Goal: Task Accomplishment & Management: Manage account settings

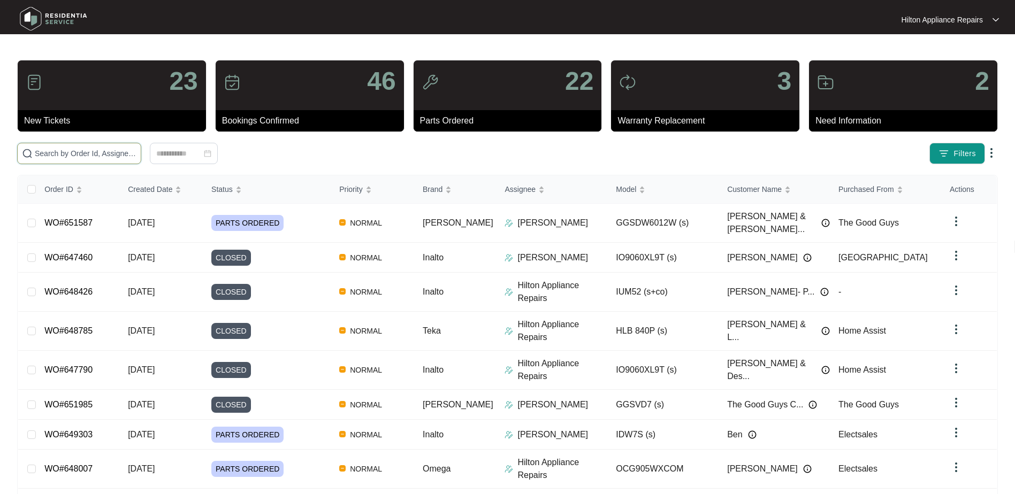
click at [51, 149] on input "text" at bounding box center [86, 154] width 102 height 12
paste input "652539"
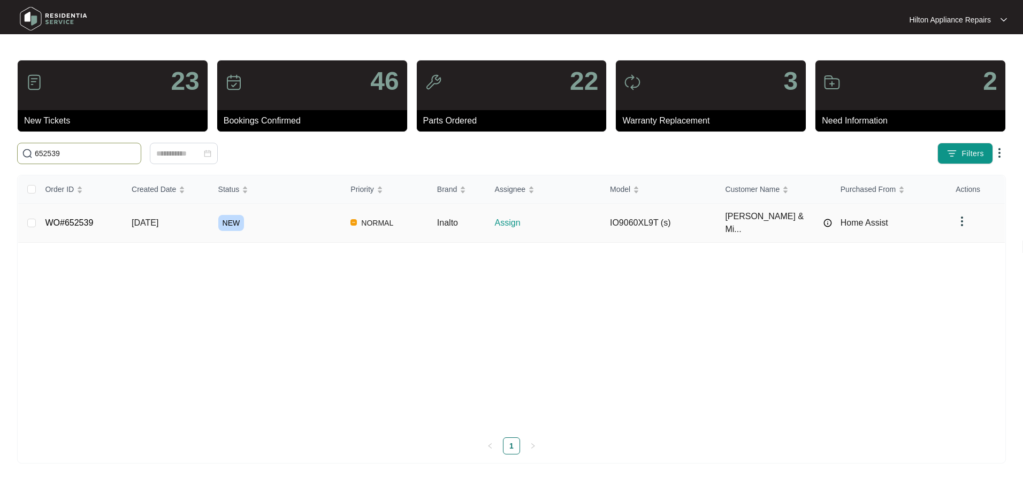
type input "652539"
click at [141, 222] on span "[DATE]" at bounding box center [145, 222] width 27 height 9
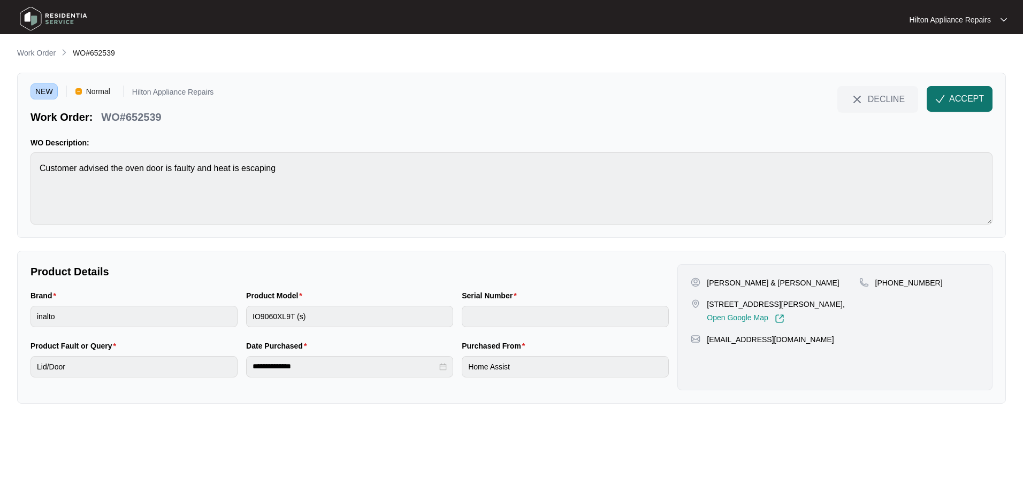
click at [959, 98] on span "ACCEPT" at bounding box center [966, 99] width 35 height 13
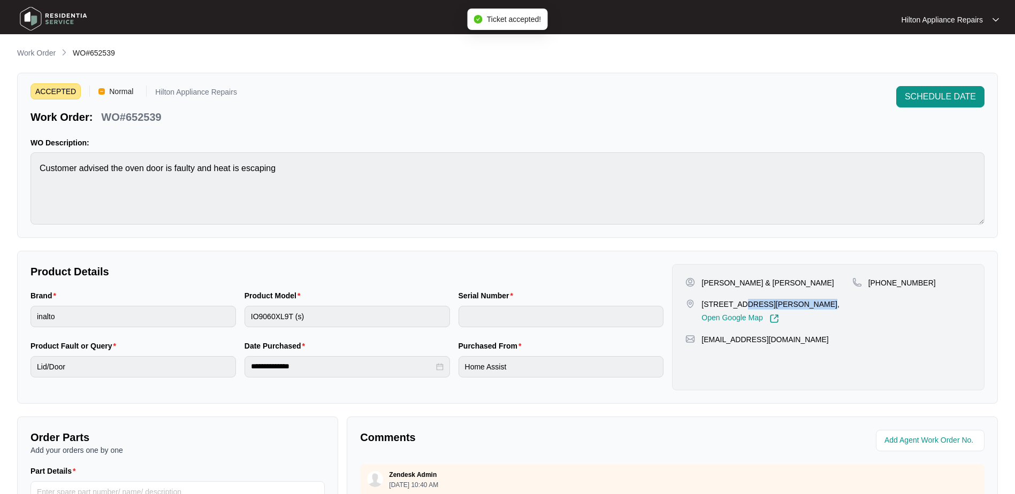
drag, startPoint x: 802, startPoint y: 304, endPoint x: 732, endPoint y: 304, distance: 70.1
click at [732, 304] on p "[STREET_ADDRESS][PERSON_NAME]," at bounding box center [770, 304] width 138 height 11
copy p "[STREET_ADDRESS]"
drag, startPoint x: 820, startPoint y: 283, endPoint x: 701, endPoint y: 284, distance: 118.3
click at [701, 284] on div "[PERSON_NAME] & [PERSON_NAME]" at bounding box center [768, 283] width 166 height 11
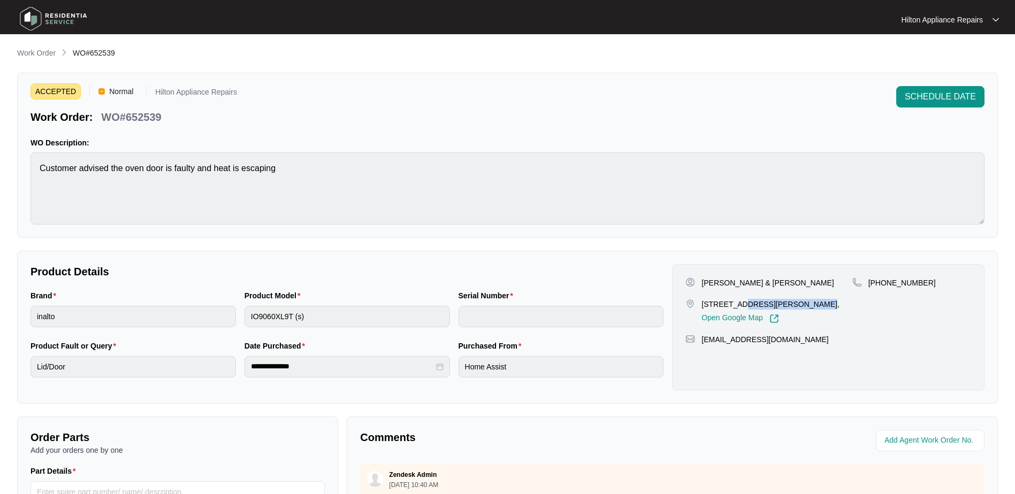
copy p "[PERSON_NAME] & [PERSON_NAME]"
drag, startPoint x: 911, startPoint y: 284, endPoint x: 882, endPoint y: 286, distance: 29.0
click at [882, 286] on div "[PHONE_NUMBER]" at bounding box center [911, 283] width 119 height 11
copy p "401432722"
drag, startPoint x: 773, startPoint y: 352, endPoint x: 700, endPoint y: 355, distance: 72.8
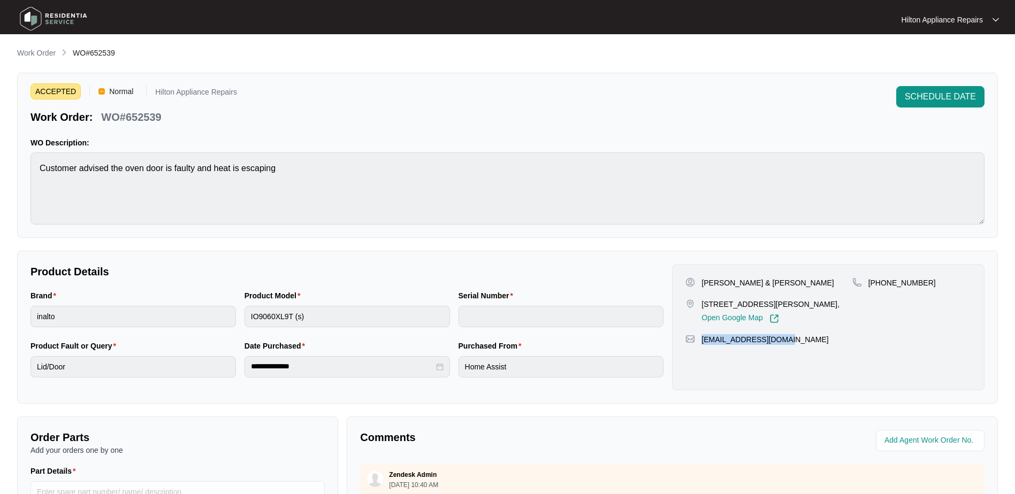
click at [700, 345] on div "[EMAIL_ADDRESS][DOMAIN_NAME]" at bounding box center [828, 339] width 286 height 11
copy p "[EMAIL_ADDRESS][DOMAIN_NAME]"
click at [215, 311] on div "Brand inalto Product Model IO9060XL9T (s) Serial Number" at bounding box center [347, 315] width 642 height 50
click at [224, 314] on div "Brand inalto Product Model IO9060XL9T (s) Serial Number" at bounding box center [347, 315] width 642 height 50
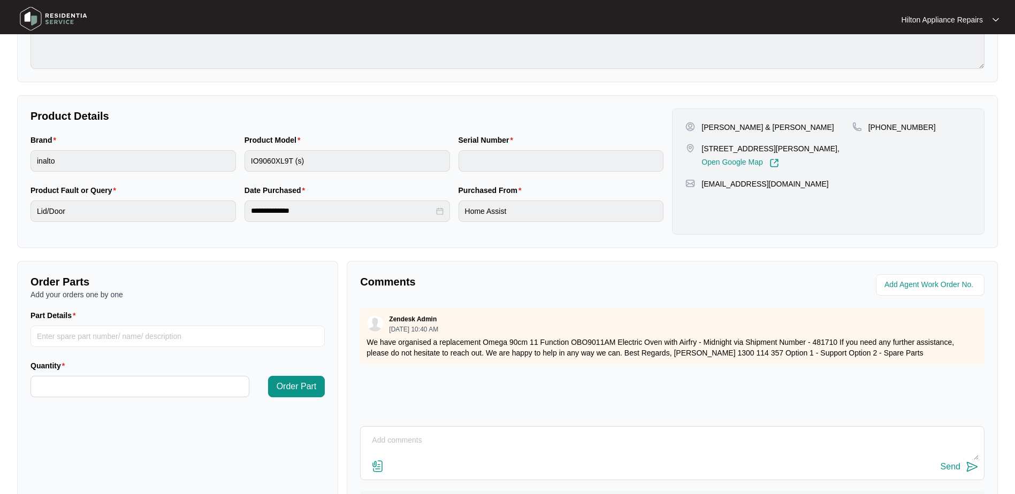
scroll to position [216, 0]
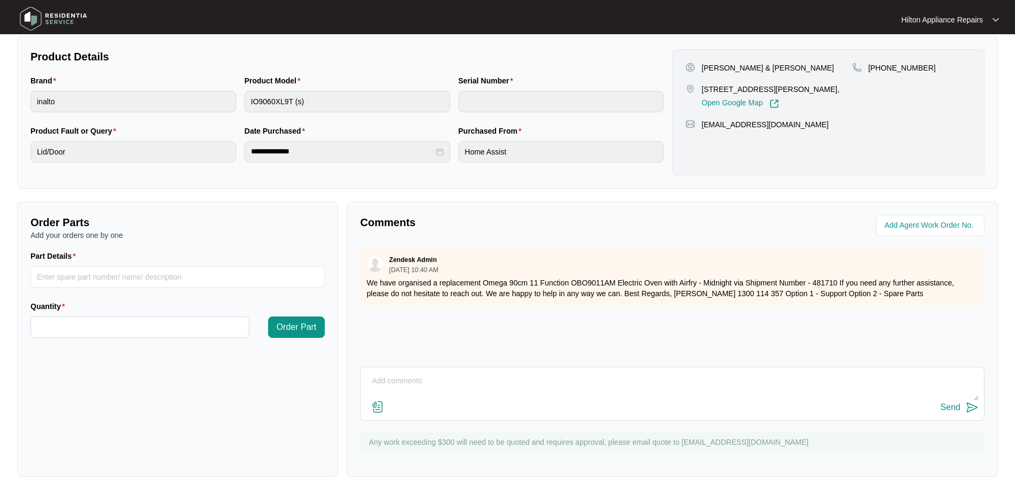
click at [385, 375] on textarea at bounding box center [672, 387] width 613 height 28
type textarea "P"
type textarea "C"
click at [635, 377] on textarea "Hi Team, just confirming pricing for changeover oven, with two people on site i…" at bounding box center [672, 387] width 613 height 28
click at [660, 381] on textarea "Hi Team, just confirming pricing for changeover oven, with two people on site i…" at bounding box center [672, 387] width 613 height 28
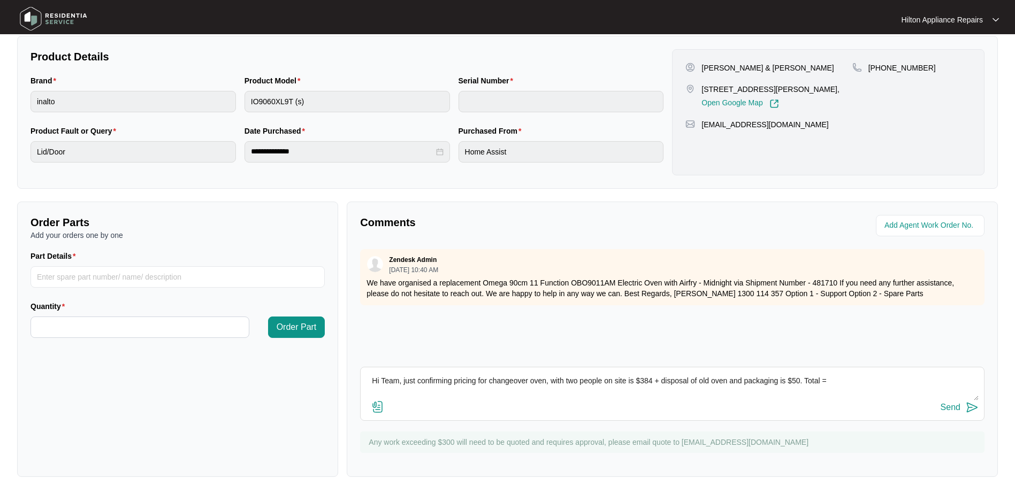
drag, startPoint x: 838, startPoint y: 380, endPoint x: 848, endPoint y: 380, distance: 10.2
click at [838, 380] on textarea "Hi Team, just confirming pricing for changeover oven, with two people on site i…" at bounding box center [672, 387] width 613 height 28
click at [607, 387] on textarea "Hi Team, just confirming pricing for changeover oven, with two people on site i…" at bounding box center [672, 387] width 613 height 28
type textarea "Hi Team, just confirming pricing for changeover oven, with two people on site i…"
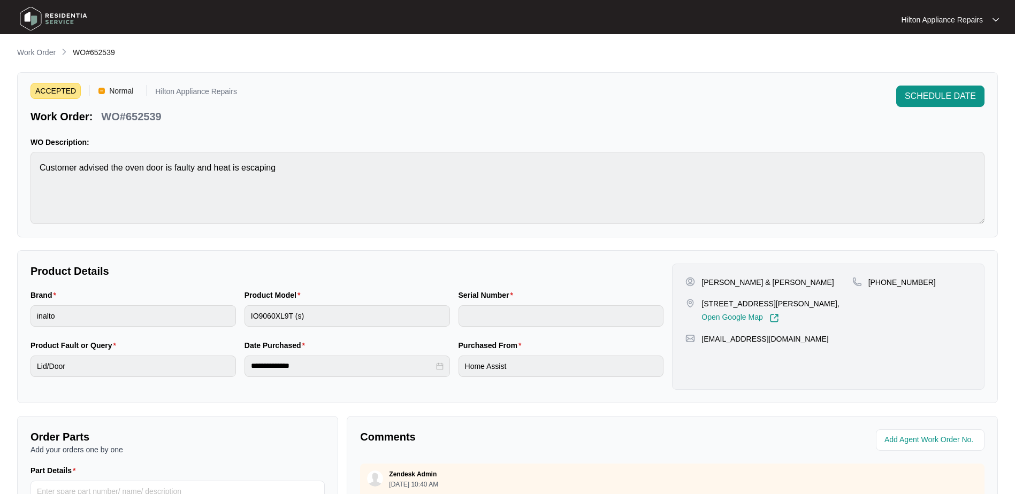
scroll to position [0, 0]
drag, startPoint x: 171, startPoint y: 118, endPoint x: 97, endPoint y: 118, distance: 73.8
click at [97, 118] on div "Work Order: WO#652539" at bounding box center [133, 115] width 207 height 19
copy p "WO#652539"
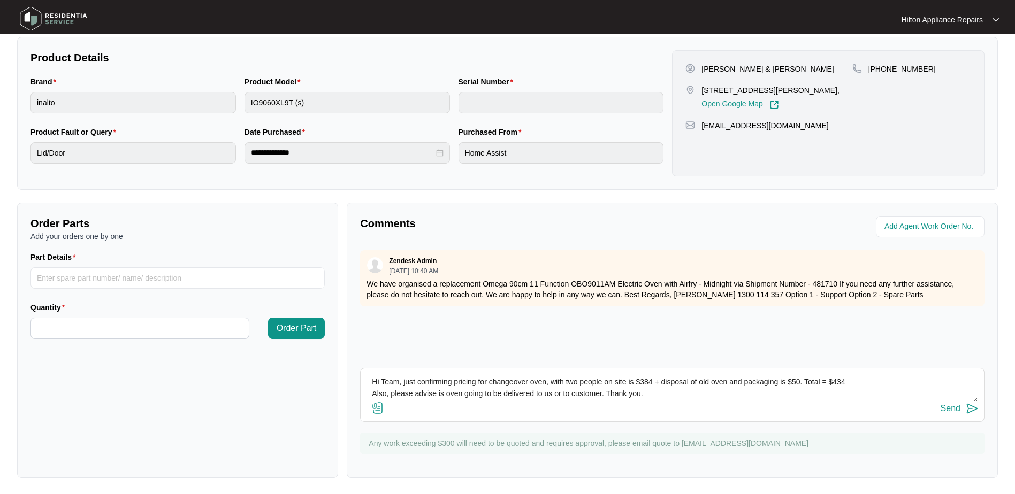
scroll to position [216, 0]
drag, startPoint x: 657, startPoint y: 399, endPoint x: 340, endPoint y: 372, distance: 317.9
click at [340, 372] on div "Order Parts Add your orders one by one Part Details Quantity Order Part Comment…" at bounding box center [507, 340] width 989 height 276
click at [950, 406] on div "Send" at bounding box center [951, 408] width 20 height 10
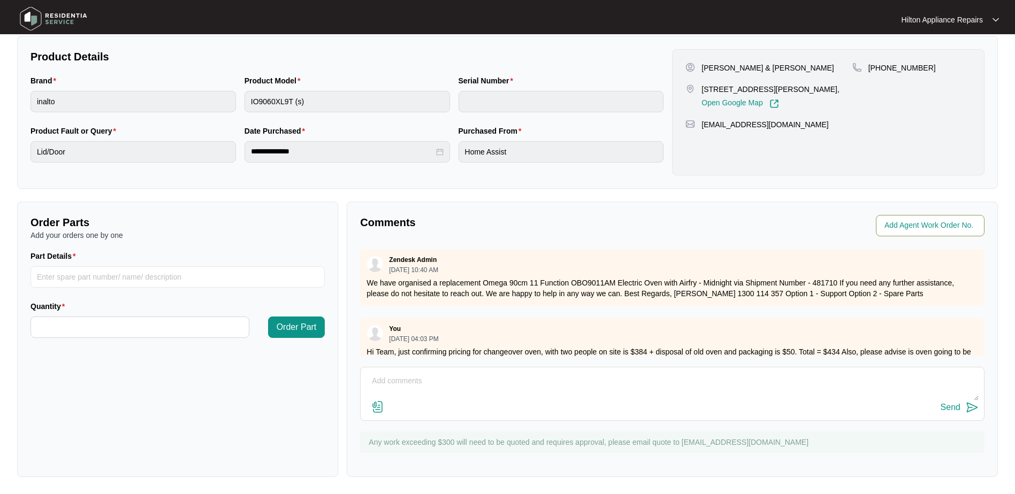
click at [905, 220] on input "string" at bounding box center [931, 225] width 94 height 13
type input "42931"
click at [660, 247] on div "Comments Agent Work Order No. Zendesk Admin [DATE] 10:40 AM We have organised a…" at bounding box center [672, 340] width 651 height 276
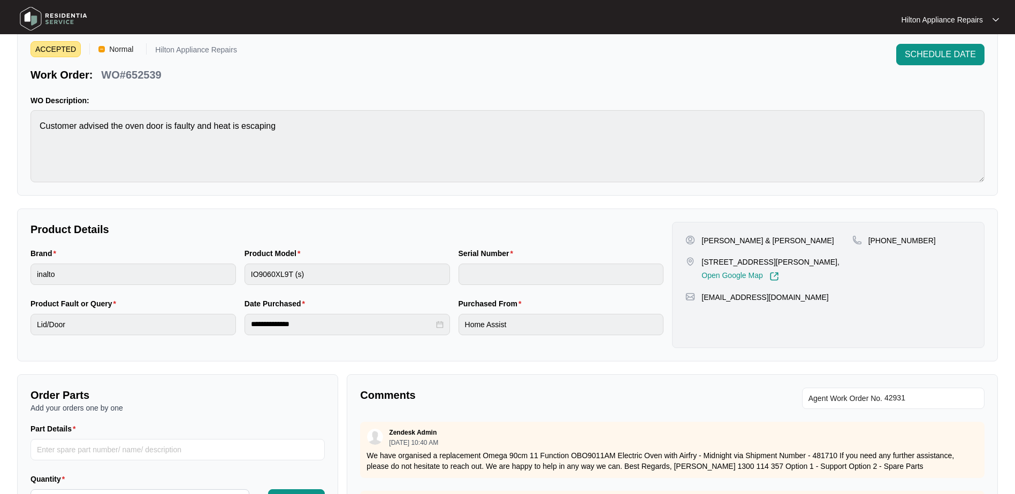
scroll to position [0, 0]
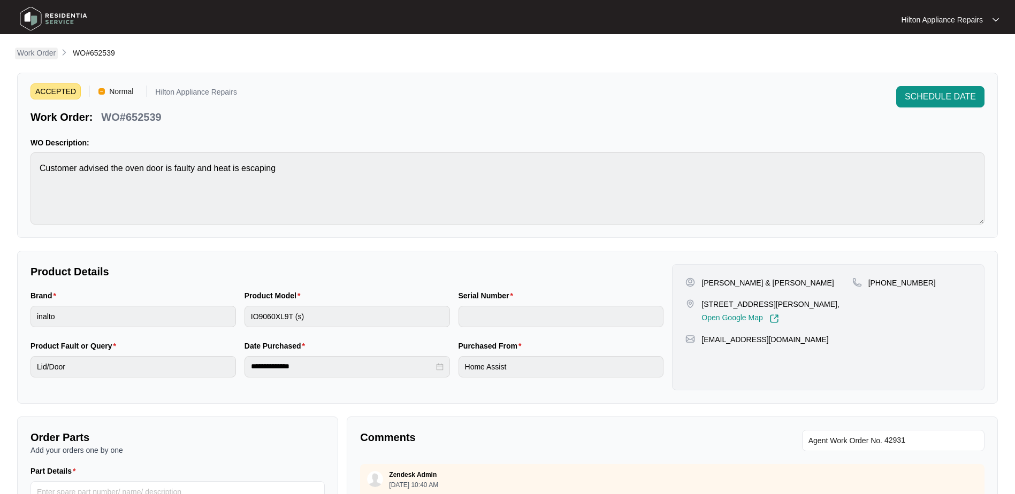
click at [34, 53] on p "Work Order" at bounding box center [36, 53] width 39 height 11
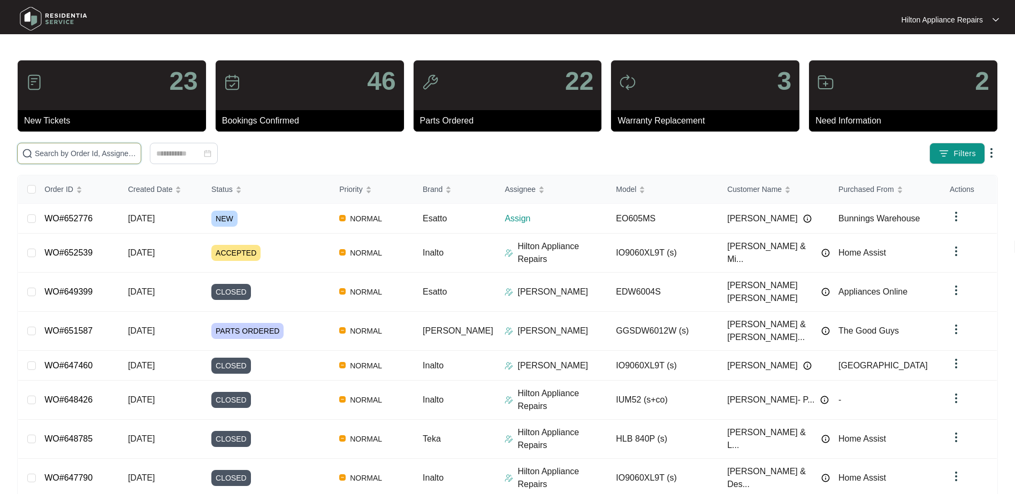
click at [82, 154] on input "text" at bounding box center [86, 154] width 102 height 12
paste input "652776"
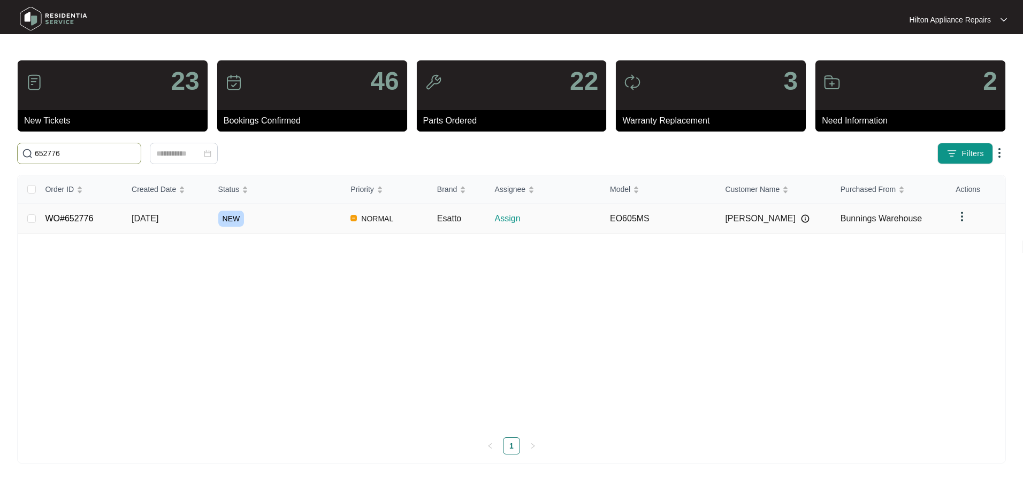
type input "652776"
click at [154, 218] on span "[DATE]" at bounding box center [145, 218] width 27 height 9
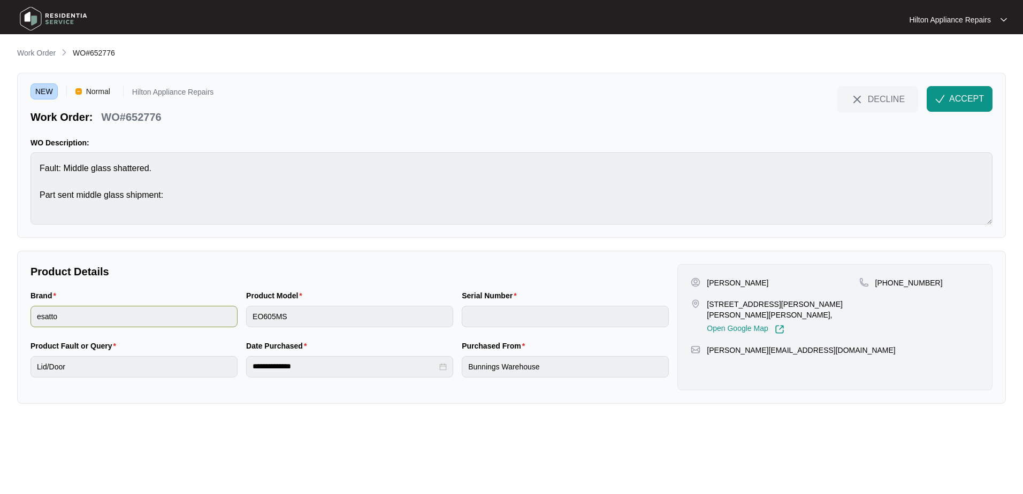
click at [197, 315] on div "Brand esatto Product Model EO605MS Serial Number" at bounding box center [349, 315] width 647 height 50
click at [950, 96] on span "ACCEPT" at bounding box center [966, 99] width 35 height 13
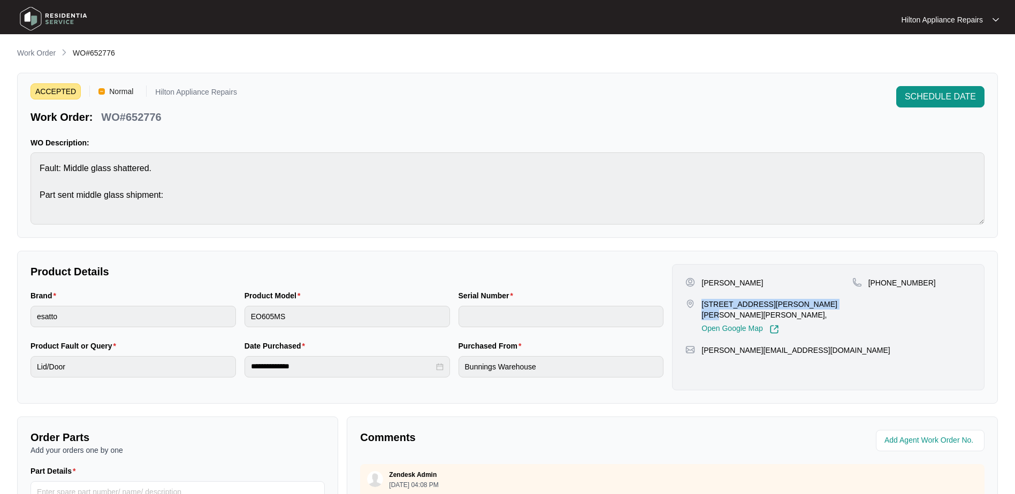
drag, startPoint x: 808, startPoint y: 304, endPoint x: 698, endPoint y: 307, distance: 109.7
click at [698, 307] on div "[STREET_ADDRESS][PERSON_NAME][PERSON_NAME][PERSON_NAME], Open Google Map" at bounding box center [768, 316] width 166 height 35
copy p "[STREET_ADDRESS][PERSON_NAME][PERSON_NAME][PERSON_NAME]"
drag, startPoint x: 746, startPoint y: 282, endPoint x: 719, endPoint y: 282, distance: 27.3
click at [719, 282] on p "[PERSON_NAME]" at bounding box center [732, 283] width 62 height 11
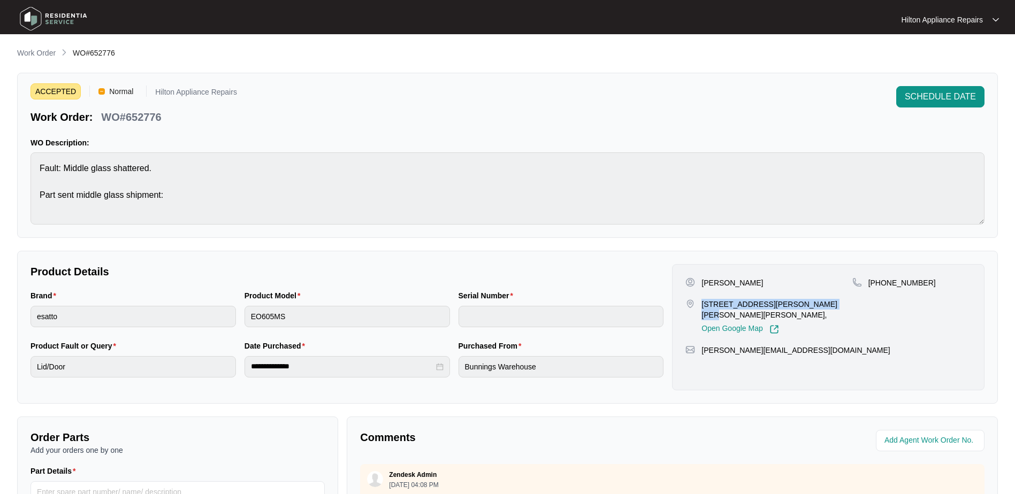
copy p "[PERSON_NAME]"
drag, startPoint x: 924, startPoint y: 283, endPoint x: 881, endPoint y: 284, distance: 42.8
click at [881, 284] on div "[PHONE_NUMBER]" at bounding box center [911, 283] width 119 height 11
copy p "402499049"
drag, startPoint x: 803, startPoint y: 340, endPoint x: 702, endPoint y: 342, distance: 101.2
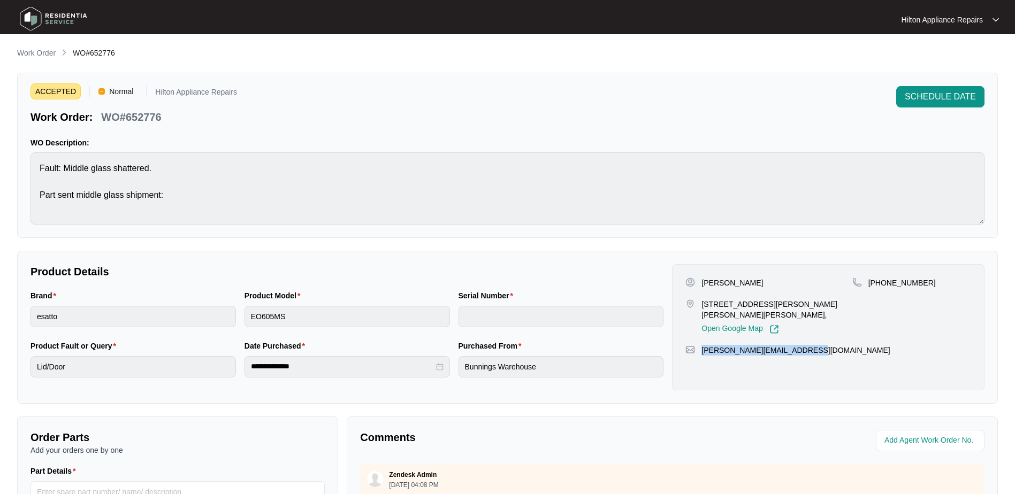
click at [702, 345] on div "[PERSON_NAME][EMAIL_ADDRESS][DOMAIN_NAME]" at bounding box center [828, 350] width 286 height 11
copy p "[PERSON_NAME][EMAIL_ADDRESS][DOMAIN_NAME]"
click at [177, 314] on div "Brand esatto Product Model EO605MS Serial Number" at bounding box center [347, 315] width 642 height 50
drag, startPoint x: 169, startPoint y: 118, endPoint x: 102, endPoint y: 117, distance: 66.9
click at [102, 117] on div "Work Order: WO#652776" at bounding box center [133, 115] width 207 height 19
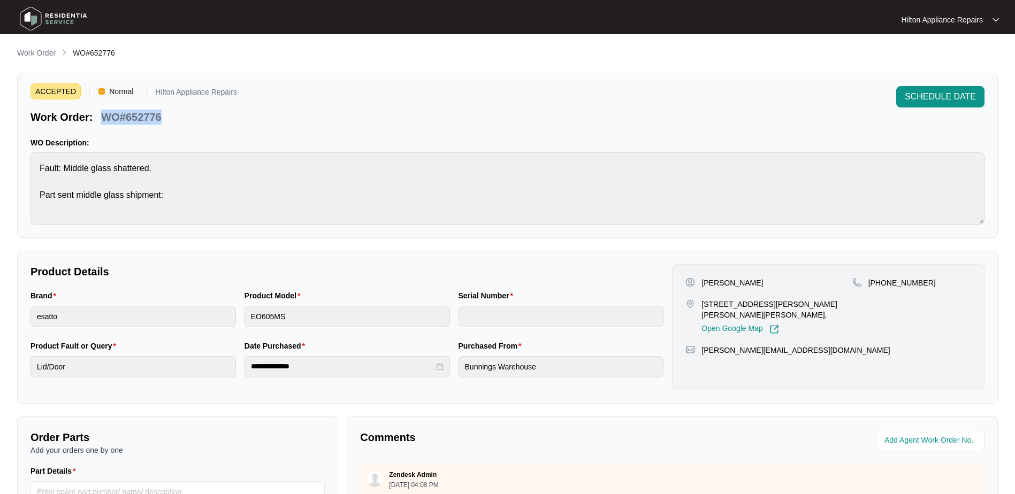
copy p "WO#652776"
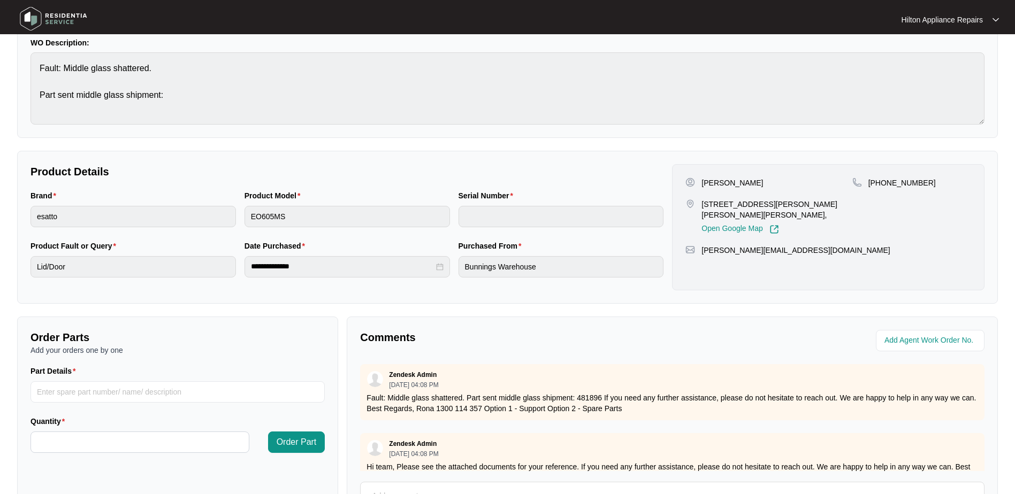
scroll to position [161, 0]
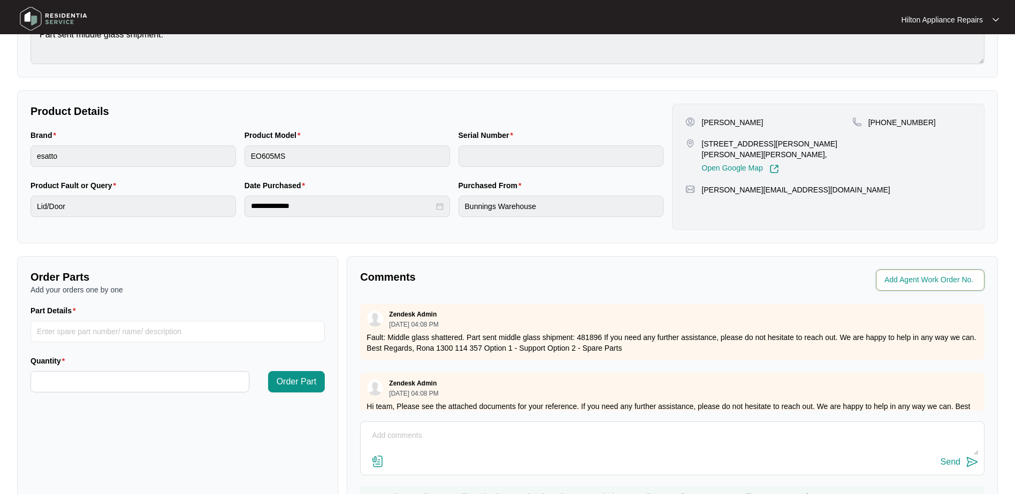
click at [906, 283] on input "string" at bounding box center [931, 280] width 94 height 13
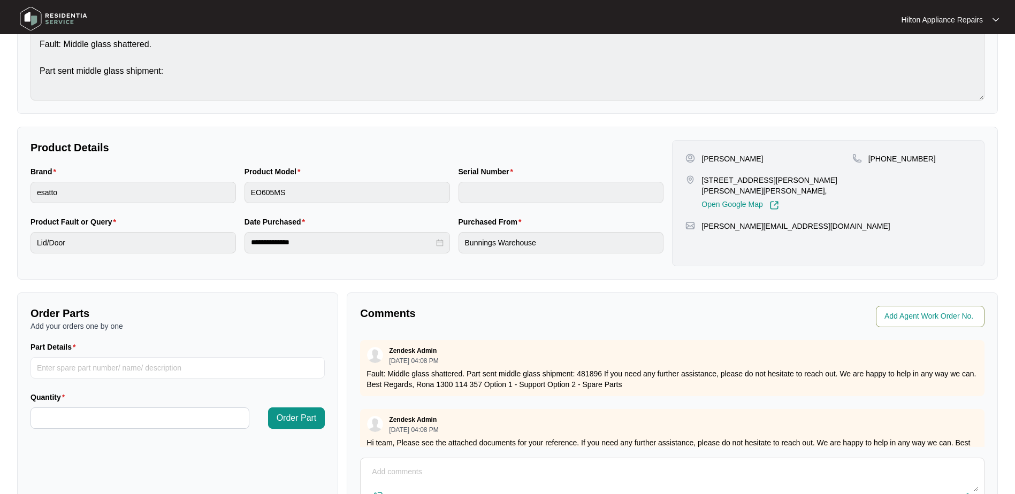
scroll to position [214, 0]
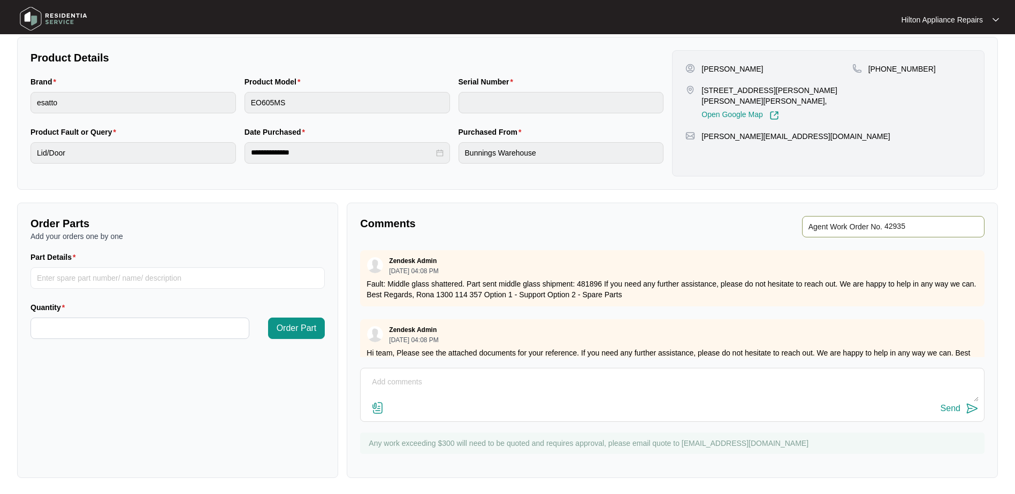
type input "42935"
click at [650, 229] on p "Comments" at bounding box center [512, 223] width 304 height 15
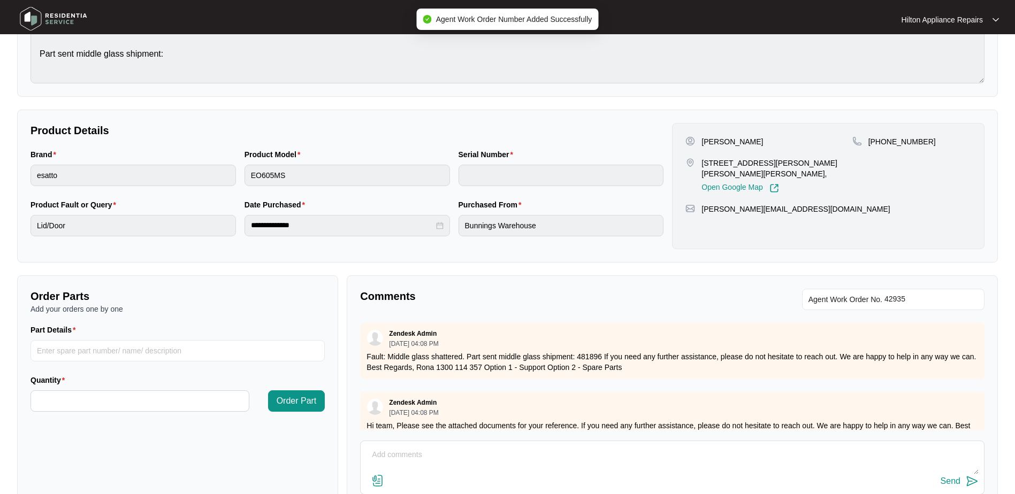
scroll to position [0, 0]
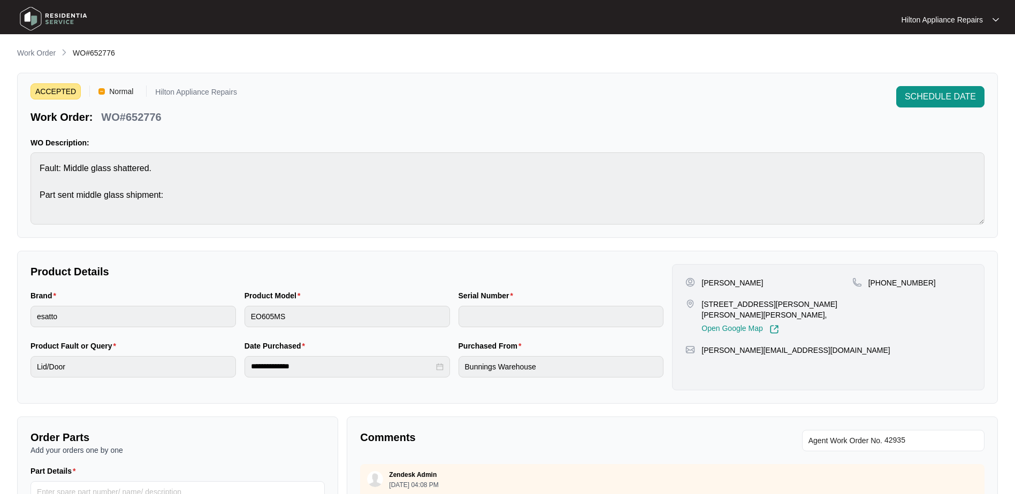
click at [36, 47] on main "**********" at bounding box center [507, 355] width 1015 height 710
click at [35, 52] on p "Work Order" at bounding box center [36, 53] width 39 height 11
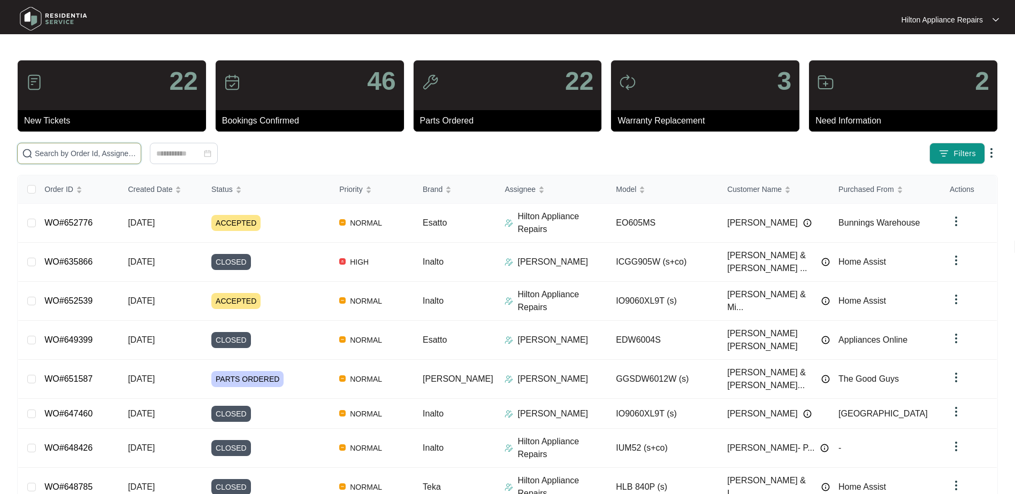
click at [42, 150] on input "text" at bounding box center [86, 154] width 102 height 12
paste input "652210"
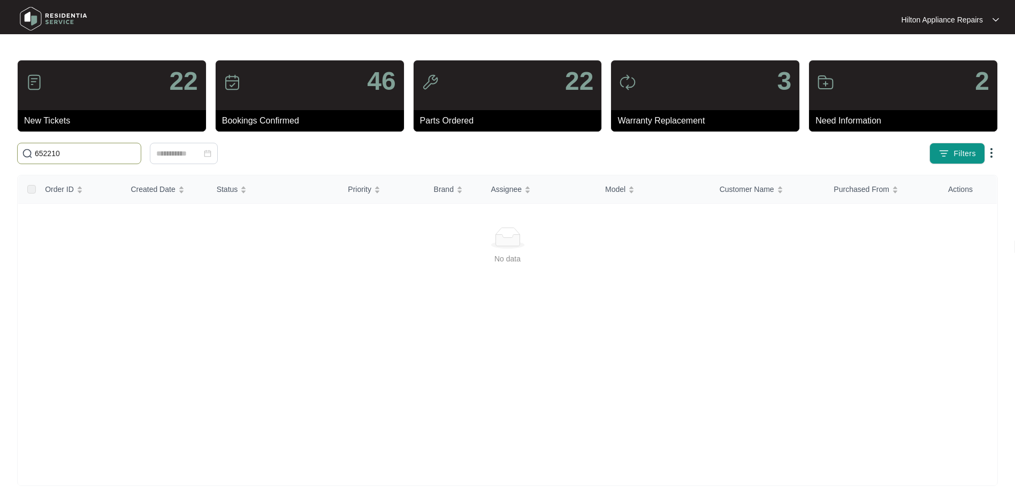
click at [19, 149] on span "652210" at bounding box center [79, 153] width 124 height 21
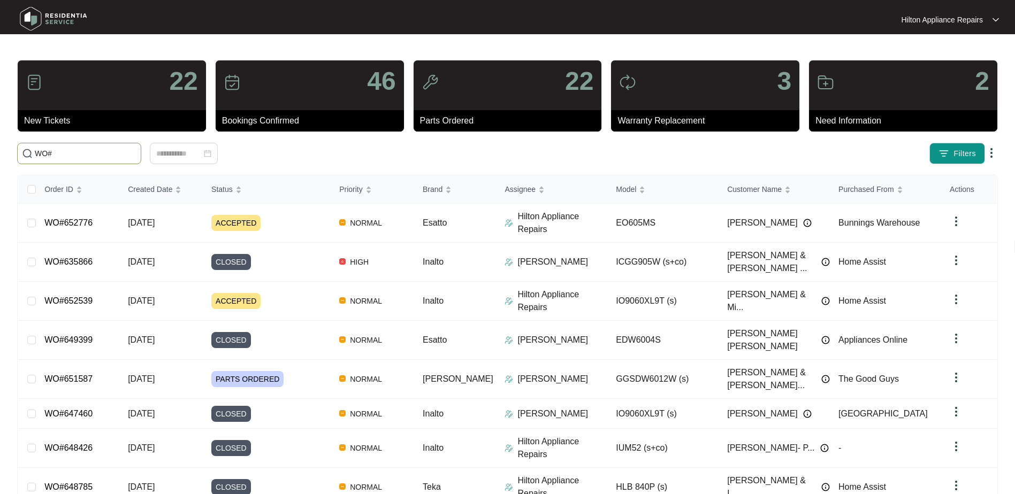
paste input "652210"
type input "WO#652210"
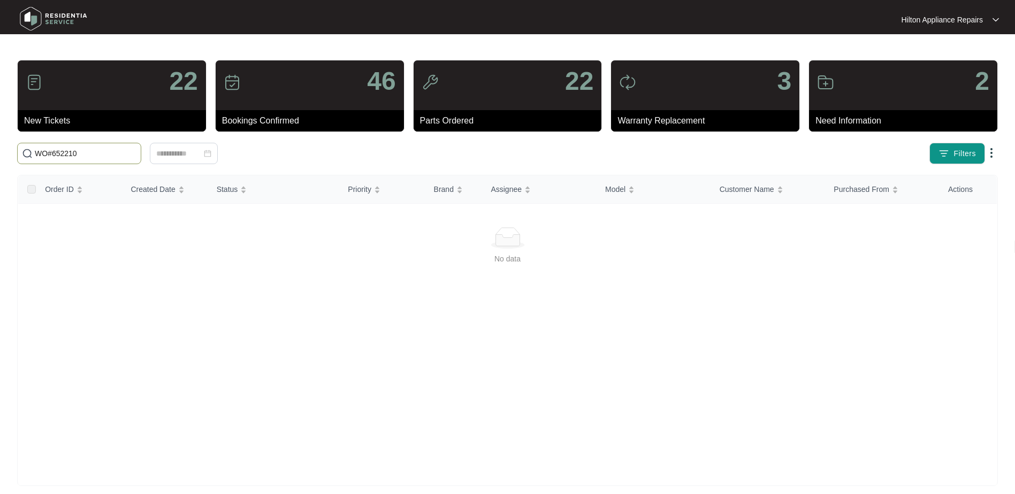
drag, startPoint x: 23, startPoint y: 147, endPoint x: -45, endPoint y: 127, distance: 70.9
click at [0, 127] on html "Hilton Appliance Repairs Hilton App... 22 New Tickets 46 Bookings Confirmed 22 …" at bounding box center [507, 252] width 1015 height 504
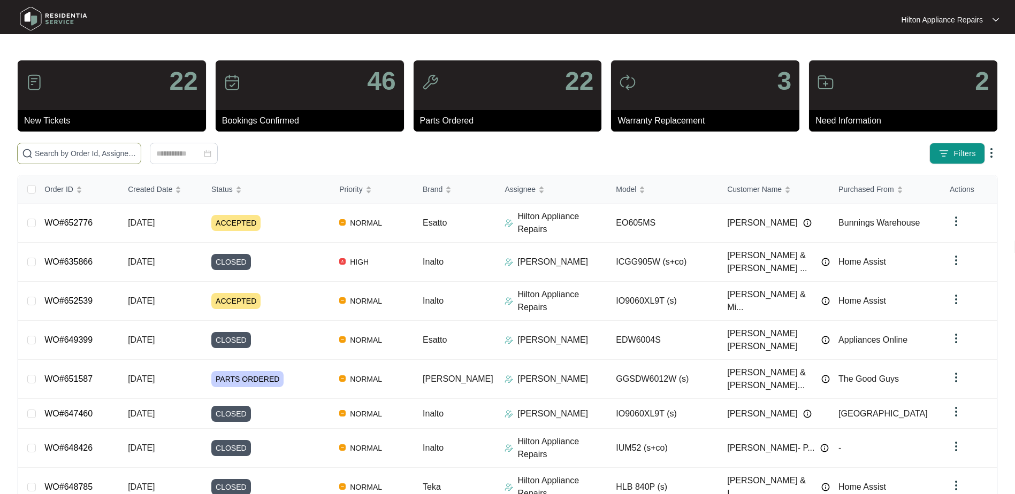
paste input "WO#651587"
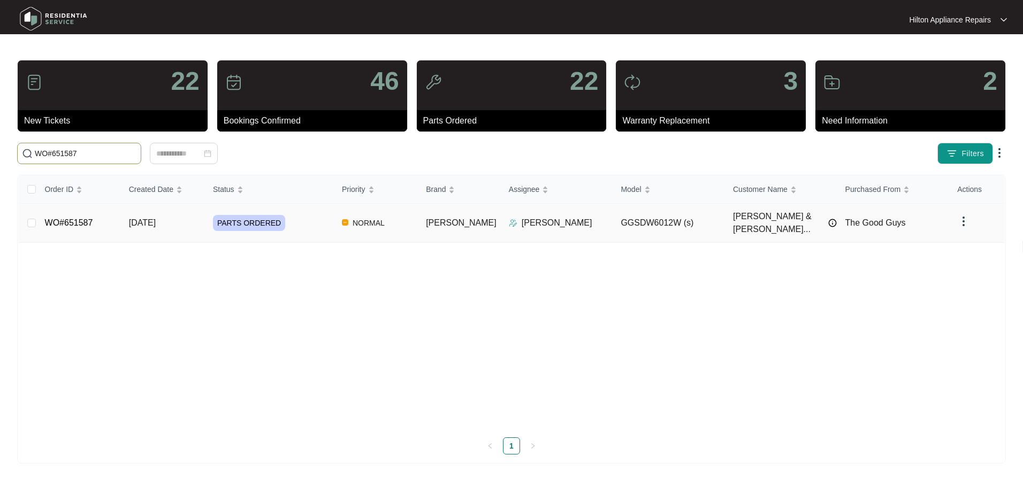
type input "WO#651587"
click at [138, 218] on span "[DATE]" at bounding box center [142, 222] width 27 height 9
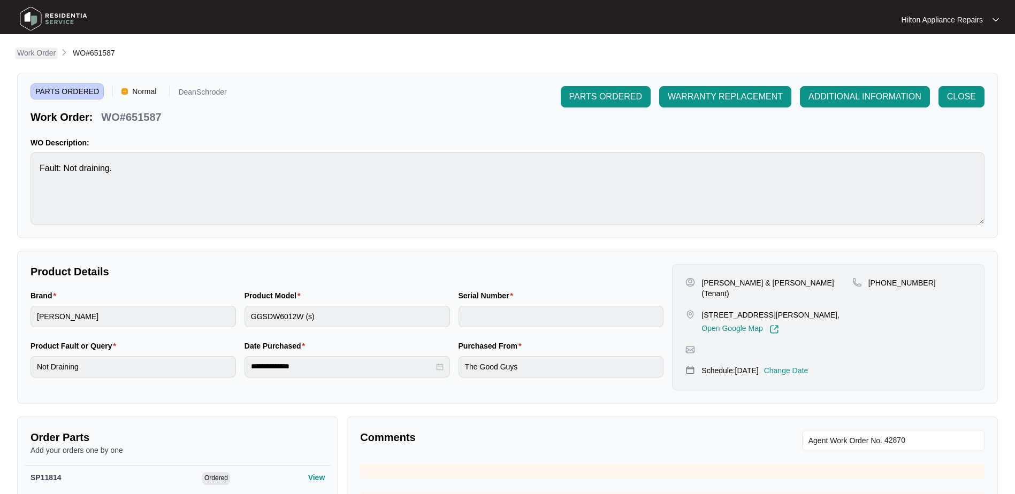
click at [37, 54] on p "Work Order" at bounding box center [36, 53] width 39 height 11
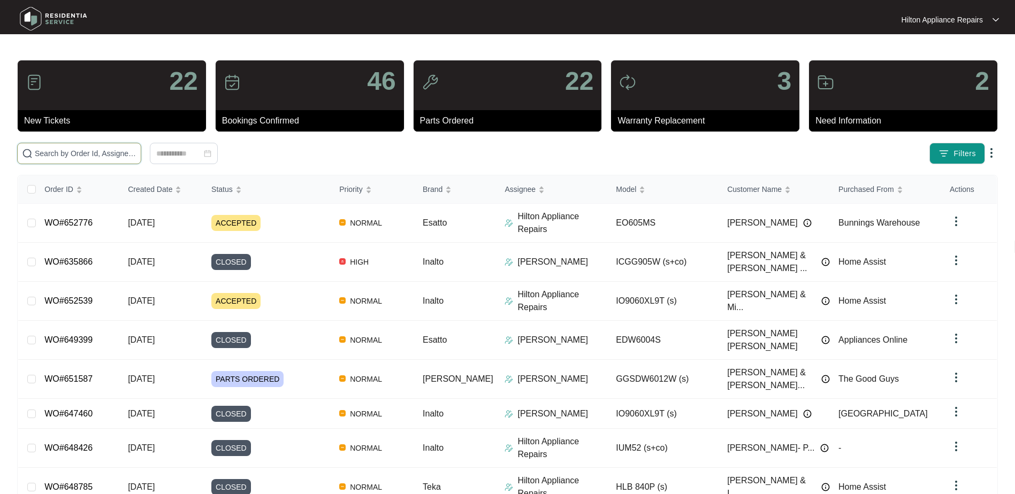
click at [53, 152] on input "text" at bounding box center [86, 154] width 102 height 12
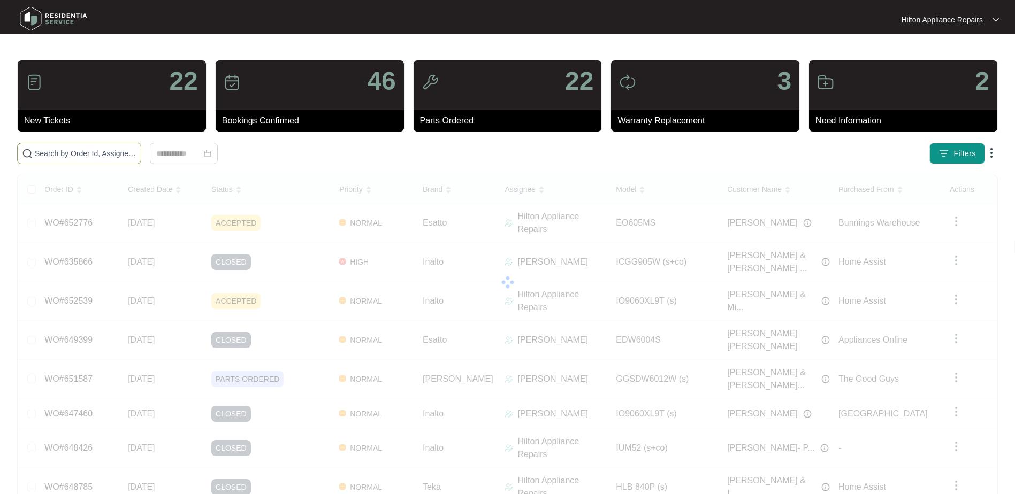
paste input "WO#646589"
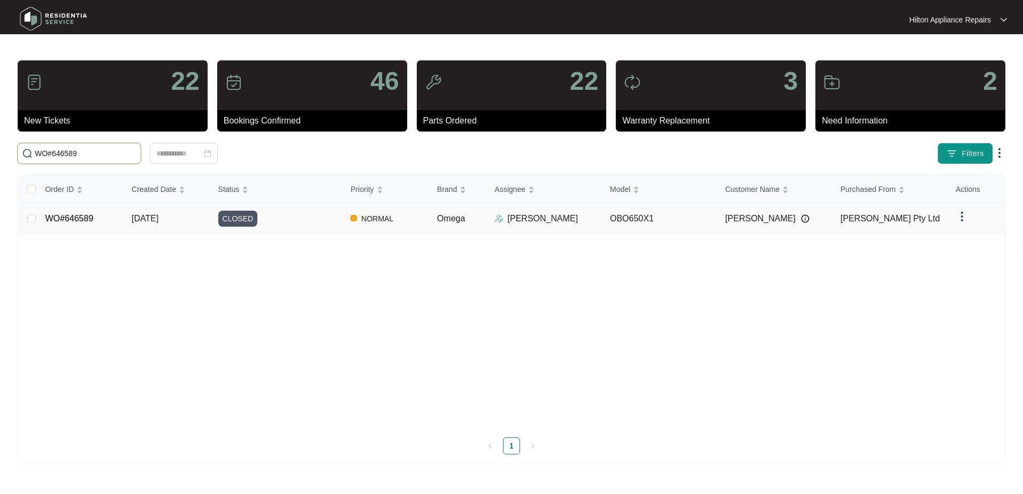
type input "WO#646589"
click at [143, 216] on span "[DATE]" at bounding box center [145, 218] width 27 height 9
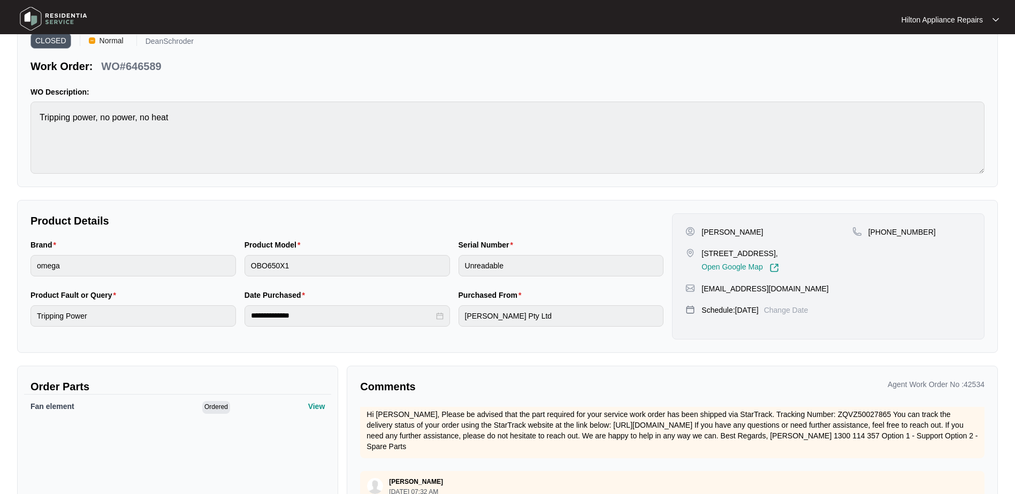
scroll to position [101, 0]
